Goal: Transaction & Acquisition: Purchase product/service

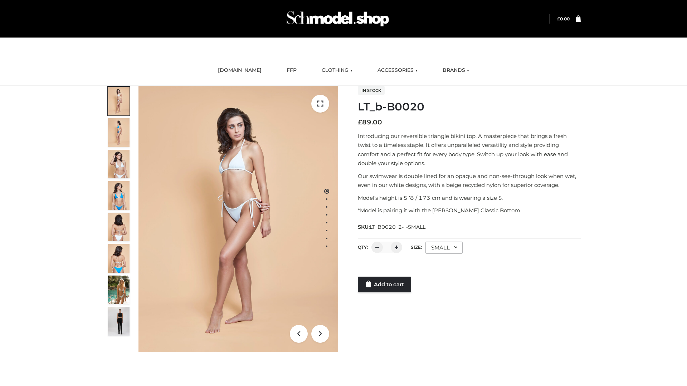
click at [385, 285] on link "Add to cart" at bounding box center [384, 285] width 53 height 16
